Goal: Information Seeking & Learning: Check status

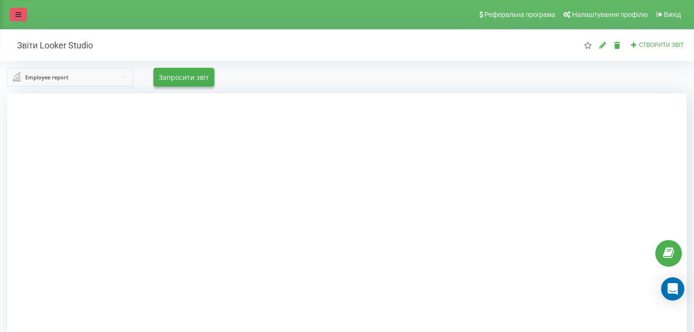
click at [18, 18] on link at bounding box center [18, 15] width 17 height 14
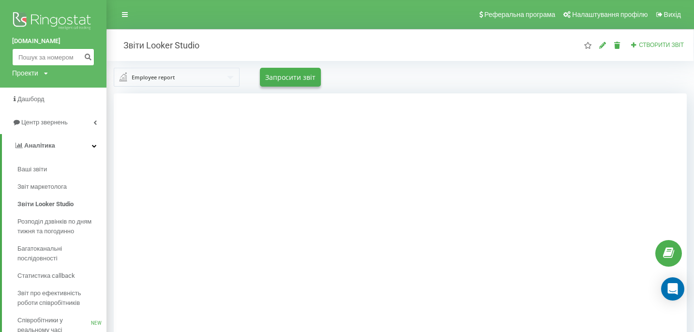
click at [61, 57] on input at bounding box center [53, 56] width 82 height 17
paste input "0503488501"
type input "0503488501"
